Goal: Information Seeking & Learning: Learn about a topic

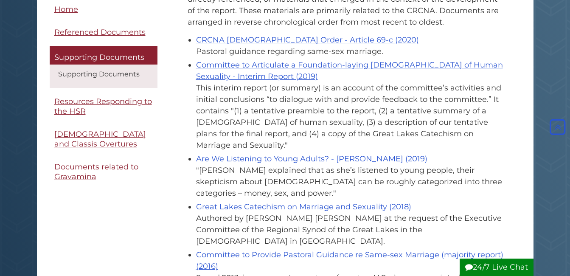
scroll to position [42, 0]
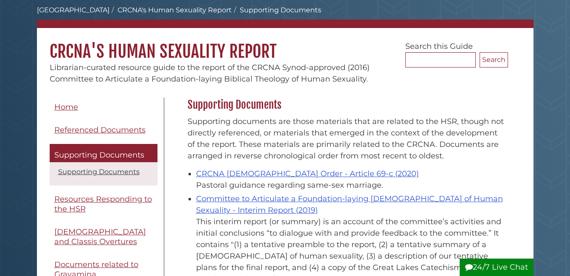
click at [190, 11] on link "CRCNA's Human Sexuality Report" at bounding box center [175, 10] width 114 height 8
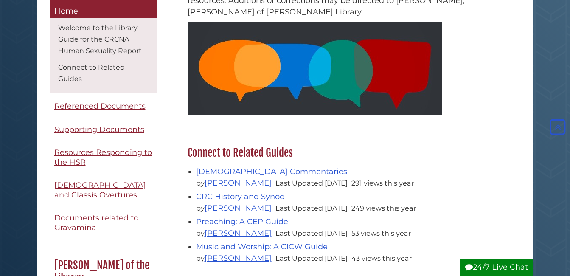
scroll to position [42, 0]
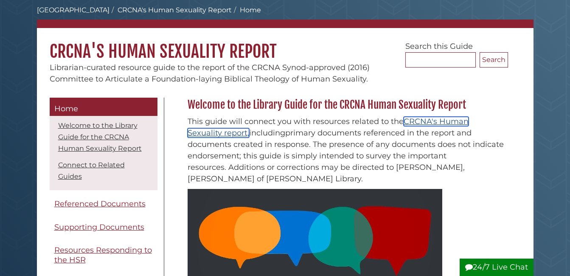
click at [235, 132] on link "CRCNA's Human Sexuality report," at bounding box center [328, 127] width 281 height 21
